Goal: Information Seeking & Learning: Learn about a topic

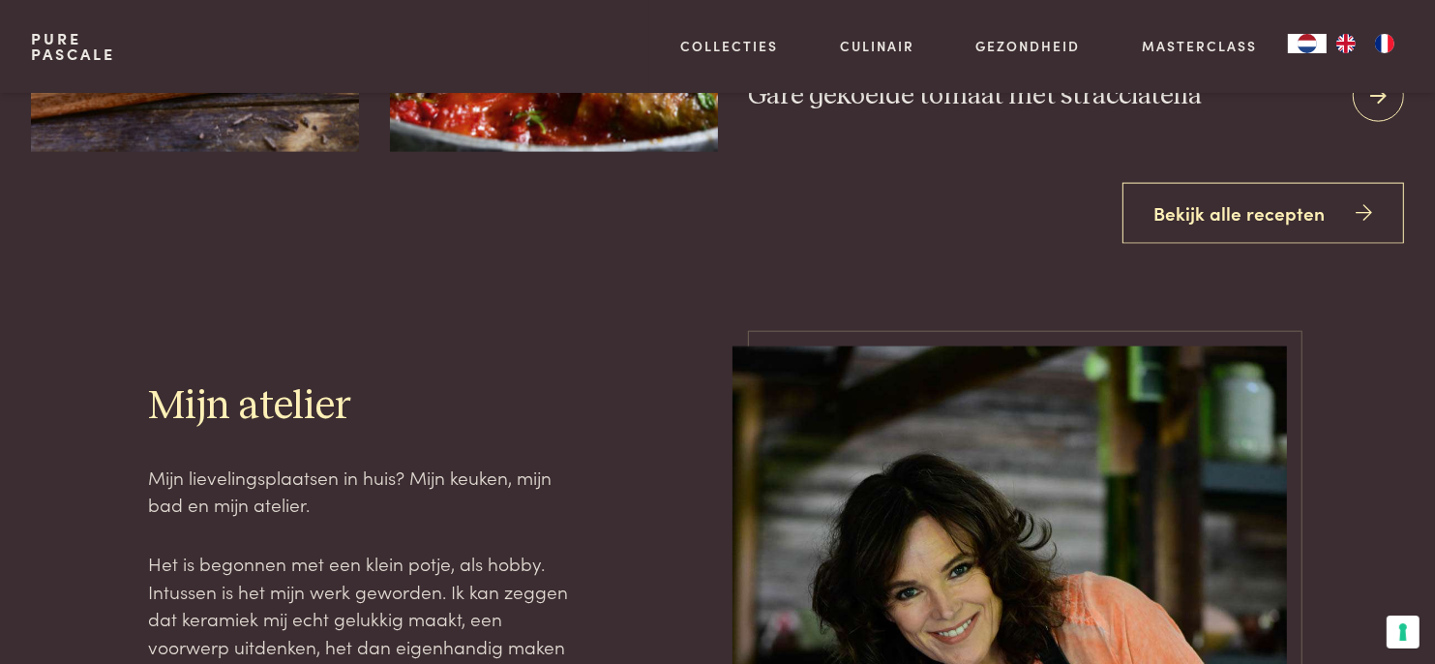
scroll to position [2613, 0]
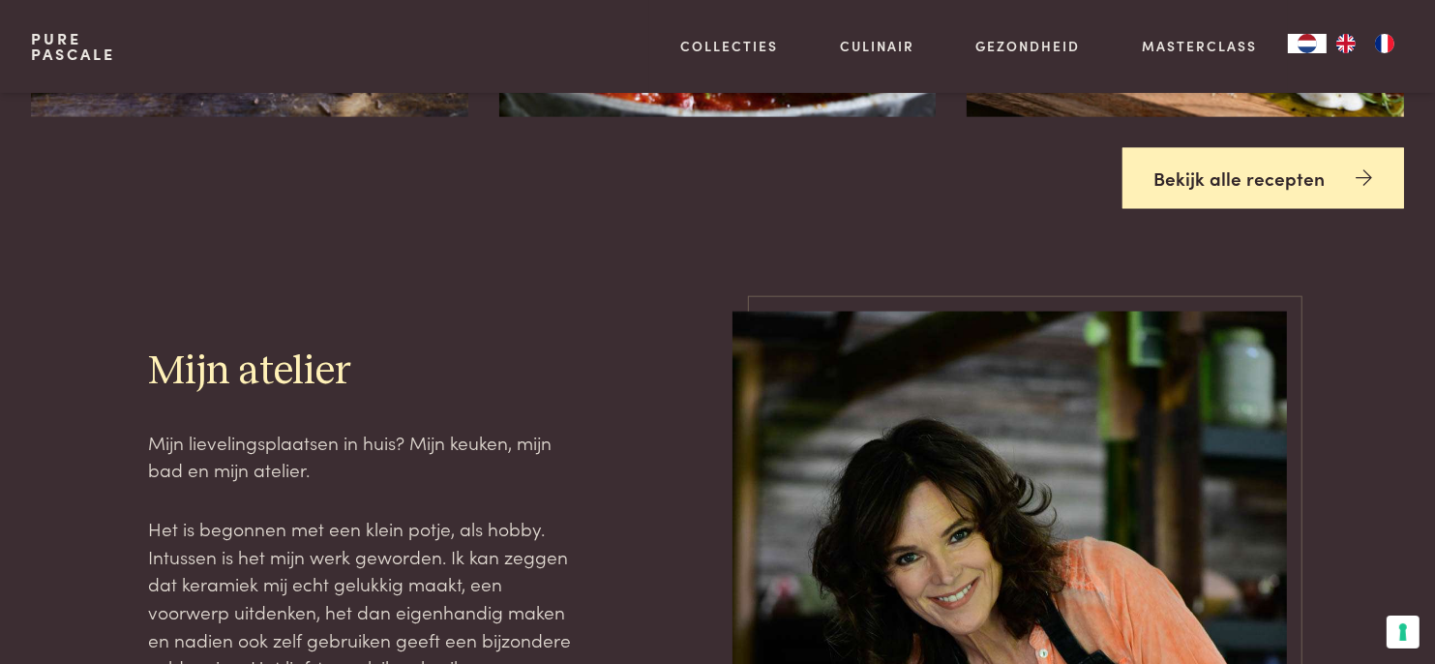
click at [1227, 164] on link "Bekijk alle recepten" at bounding box center [1264, 178] width 283 height 61
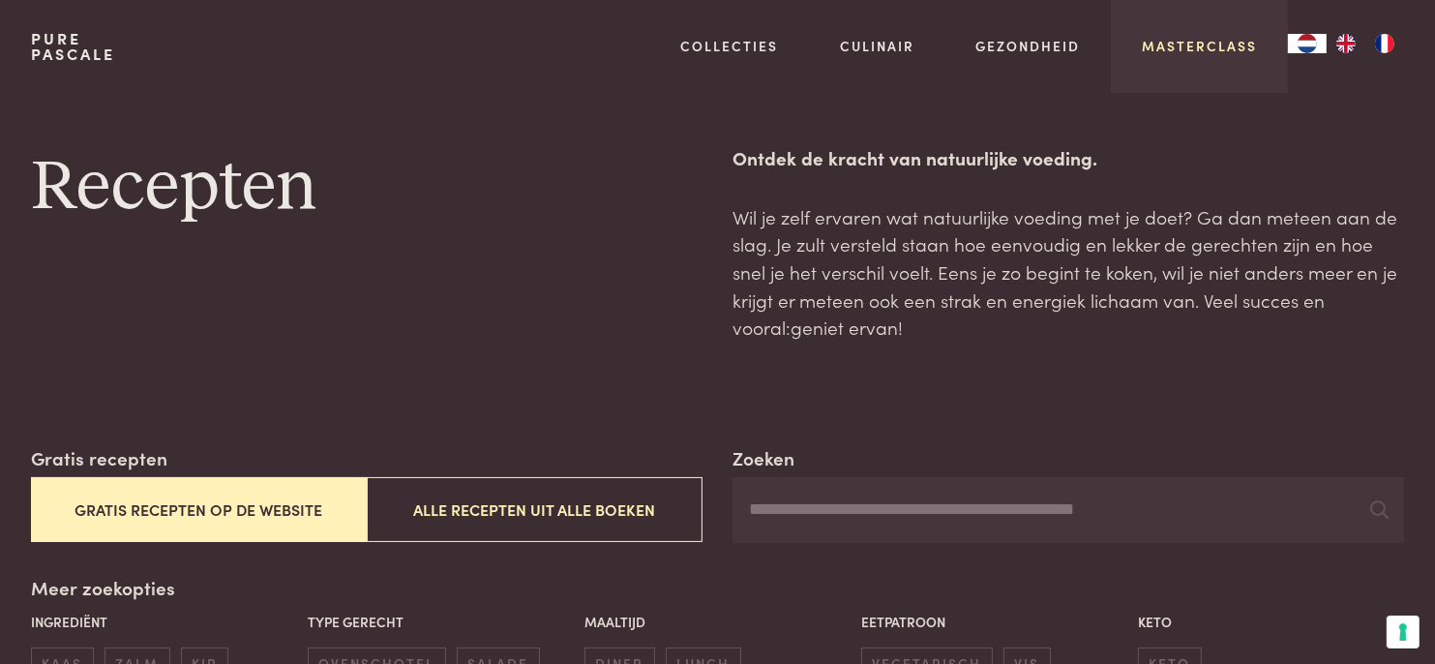
click at [1185, 47] on link "Masterclass" at bounding box center [1199, 46] width 115 height 20
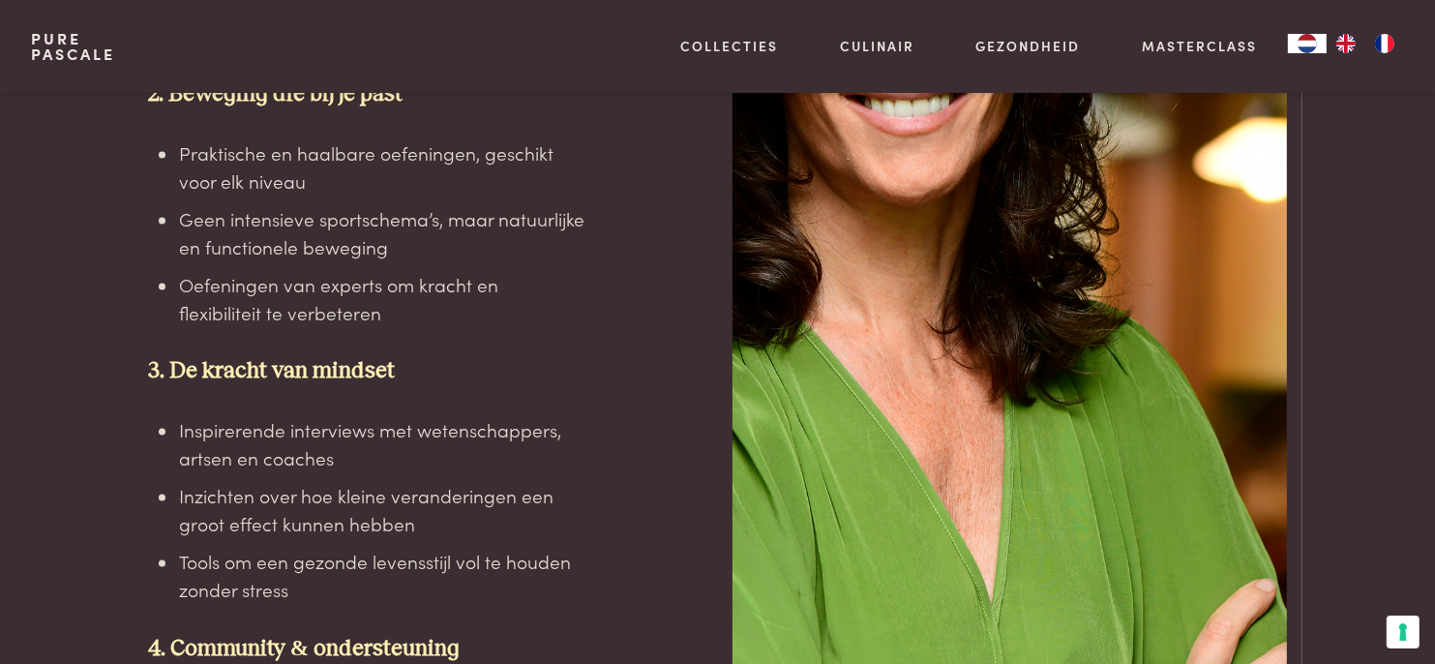
scroll to position [3872, 0]
